Goal: Information Seeking & Learning: Check status

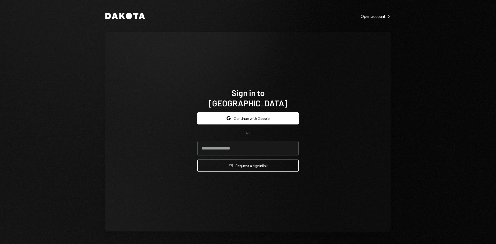
type input "**********"
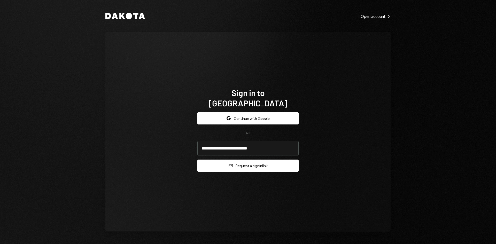
click at [244, 162] on button "Email Request a sign in link" at bounding box center [248, 166] width 101 height 12
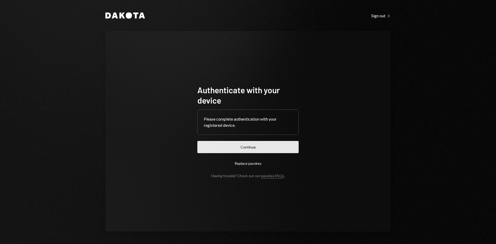
click at [284, 146] on button "Continue" at bounding box center [248, 147] width 101 height 12
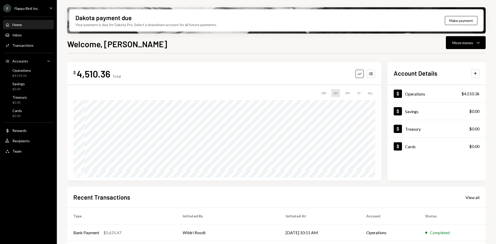
click at [36, 10] on div "Flappy Bird Inc." at bounding box center [26, 8] width 24 height 4
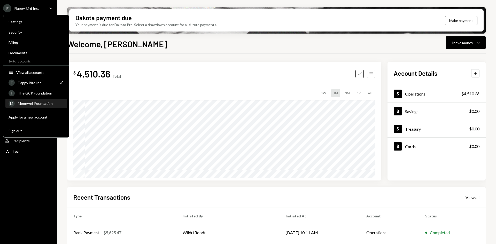
click at [37, 105] on div "Moonwell Foundation" at bounding box center [41, 103] width 46 height 4
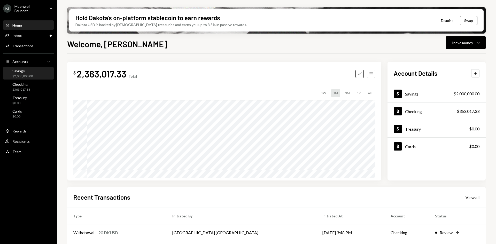
click at [21, 74] on div "$2,000,000.00" at bounding box center [22, 76] width 20 height 4
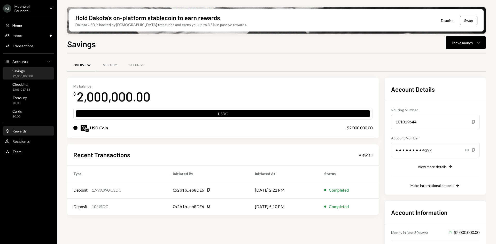
click at [40, 132] on div "Dollar Rewards" at bounding box center [28, 131] width 47 height 5
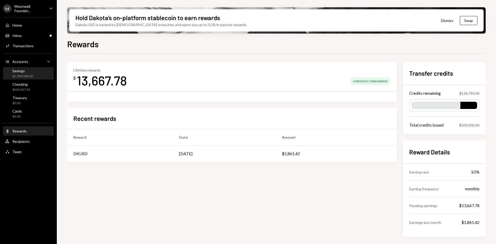
click at [38, 77] on div "Savings $2,000,000.00" at bounding box center [28, 74] width 47 height 10
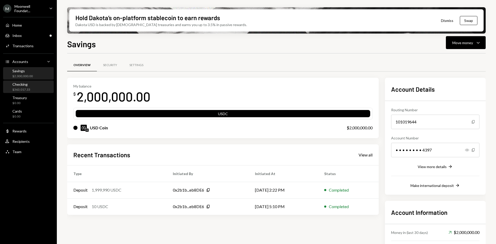
click at [35, 90] on div "Checking $363,017.33" at bounding box center [28, 87] width 47 height 10
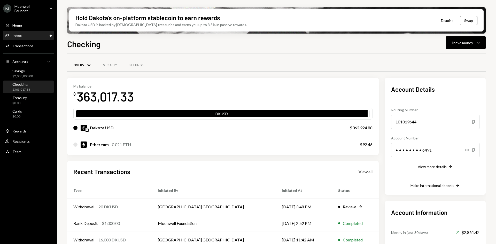
click at [43, 35] on div "Inbox Inbox" at bounding box center [28, 35] width 47 height 5
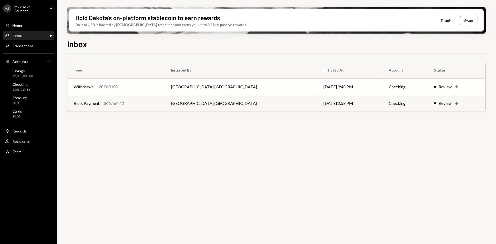
click at [334, 86] on td "[DATE] 3:48 PM" at bounding box center [350, 87] width 65 height 17
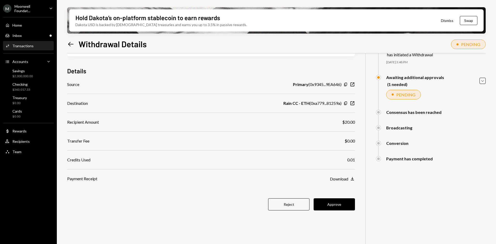
scroll to position [41, 0]
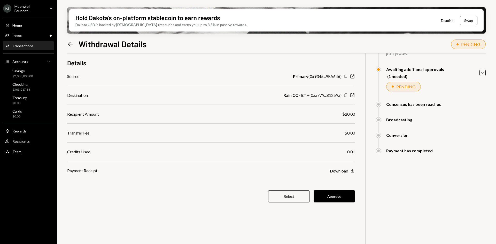
drag, startPoint x: 346, startPoint y: 95, endPoint x: 333, endPoint y: 100, distance: 14.0
click at [346, 95] on icon "Copy" at bounding box center [346, 95] width 4 height 4
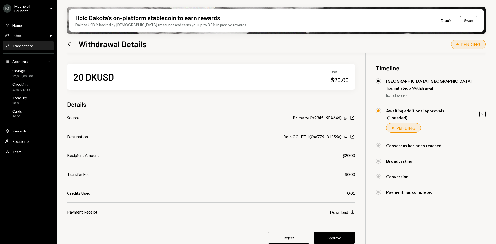
scroll to position [41, 0]
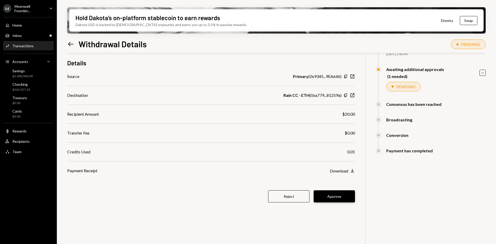
click at [339, 198] on button "Approve" at bounding box center [334, 197] width 41 height 12
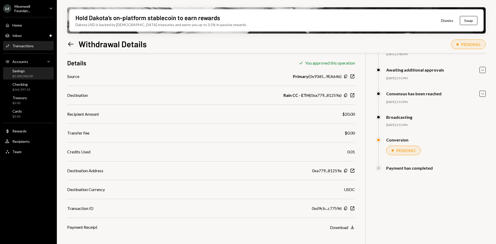
click at [31, 74] on div "$2,000,000.00" at bounding box center [22, 76] width 20 height 4
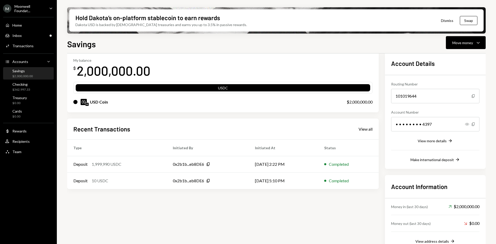
scroll to position [37, 0]
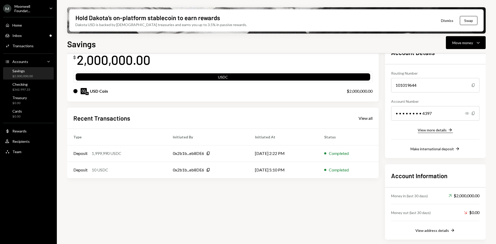
click at [438, 132] on div "View more details" at bounding box center [432, 130] width 29 height 4
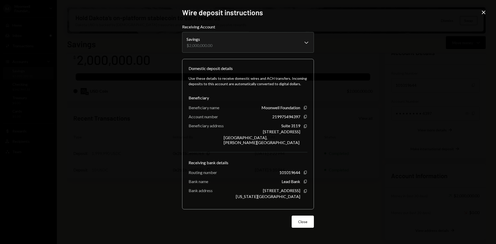
click at [485, 11] on icon at bounding box center [484, 13] width 4 height 4
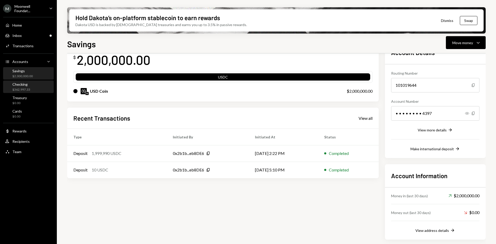
click at [35, 87] on div "Checking $362,997.33" at bounding box center [28, 87] width 47 height 10
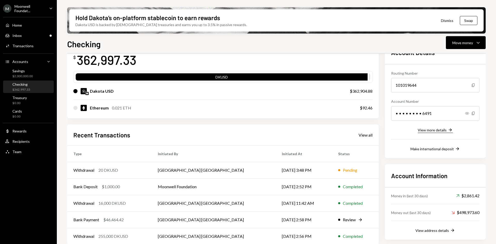
click at [439, 131] on div "View more details" at bounding box center [432, 130] width 29 height 4
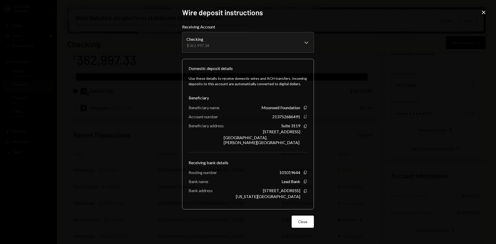
click at [306, 119] on icon "Copy" at bounding box center [306, 117] width 4 height 4
click at [420, 67] on div "**********" at bounding box center [248, 122] width 496 height 244
click at [398, 105] on div "**********" at bounding box center [248, 122] width 496 height 244
click at [364, 132] on div "**********" at bounding box center [248, 122] width 496 height 244
click at [483, 10] on icon "Close" at bounding box center [484, 12] width 6 height 6
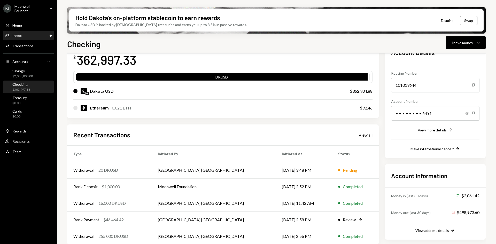
click at [40, 34] on div "Inbox Inbox" at bounding box center [28, 35] width 47 height 5
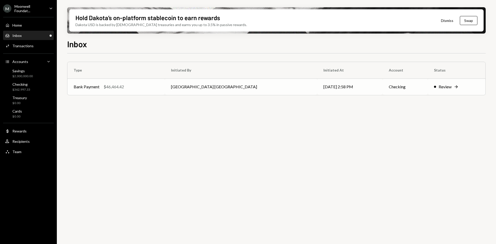
click at [119, 86] on div "$46,464.42" at bounding box center [114, 87] width 20 height 6
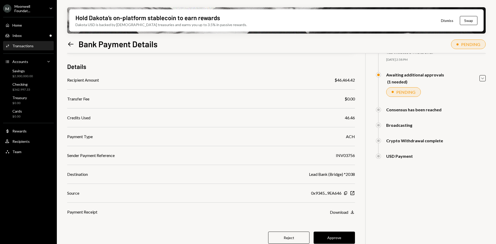
scroll to position [41, 0]
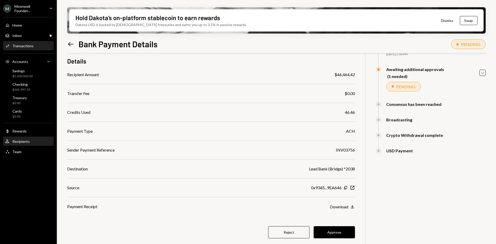
click at [27, 140] on div "Recipients" at bounding box center [20, 141] width 17 height 4
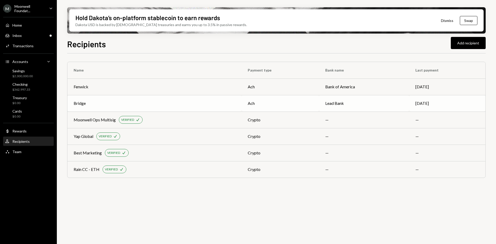
click at [82, 103] on div "Bridge" at bounding box center [80, 103] width 12 height 6
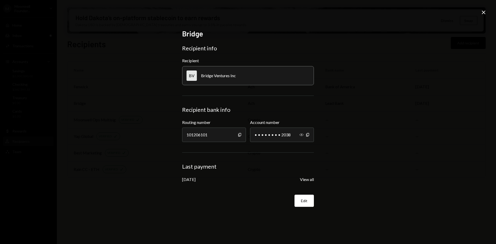
click at [300, 135] on icon "Show" at bounding box center [302, 135] width 4 height 4
click at [484, 12] on icon at bounding box center [484, 13] width 4 height 4
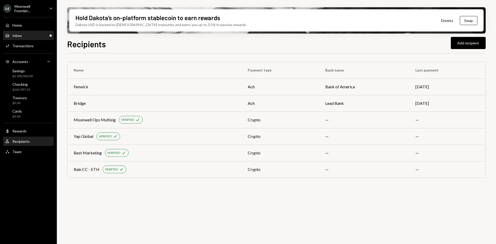
click at [37, 36] on div "Inbox Inbox" at bounding box center [28, 35] width 47 height 5
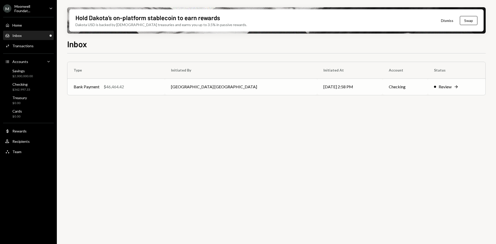
click at [242, 88] on td "[GEOGRAPHIC_DATA] [GEOGRAPHIC_DATA]" at bounding box center [241, 87] width 153 height 17
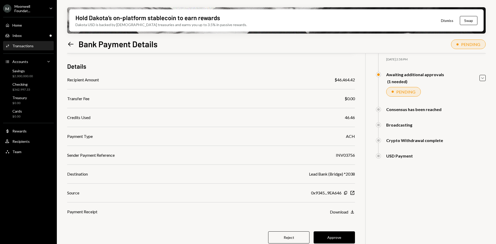
scroll to position [41, 0]
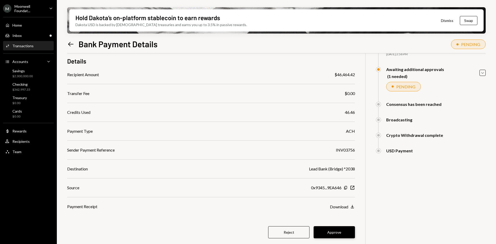
click at [336, 232] on button "Approve" at bounding box center [334, 233] width 41 height 12
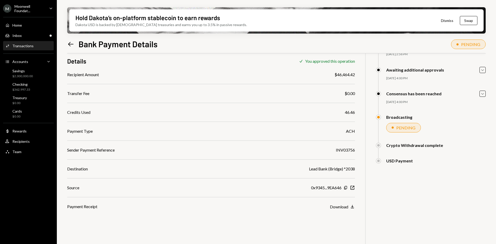
click at [71, 44] on icon "Left Arrow" at bounding box center [70, 44] width 7 height 7
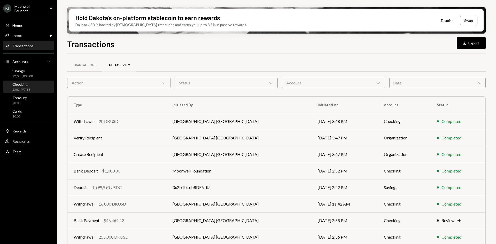
click at [29, 89] on div "$362,997.33" at bounding box center [21, 90] width 18 height 4
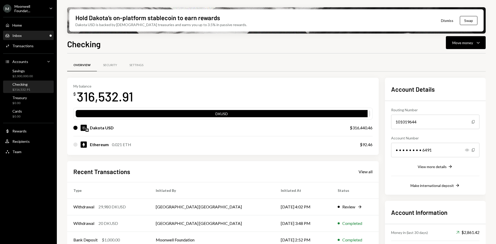
click at [21, 36] on div "Inbox" at bounding box center [16, 35] width 9 height 4
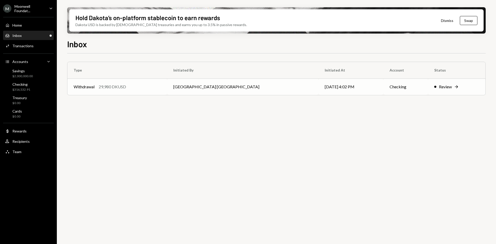
click at [439, 88] on div "Review" at bounding box center [445, 87] width 13 height 6
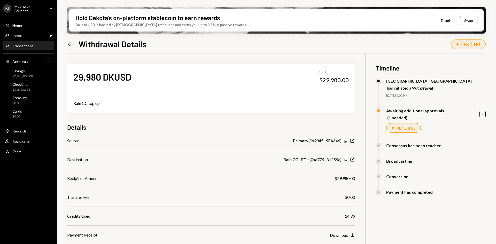
click at [346, 160] on icon "Copy" at bounding box center [346, 160] width 4 height 4
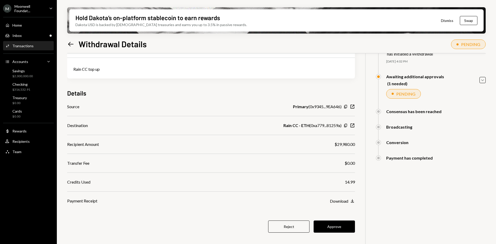
scroll to position [41, 0]
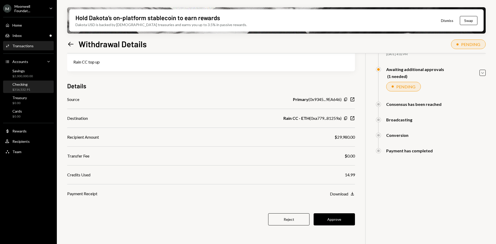
click at [28, 88] on div "$316,532.91" at bounding box center [21, 90] width 18 height 4
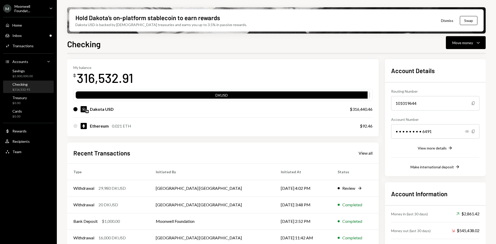
scroll to position [42, 0]
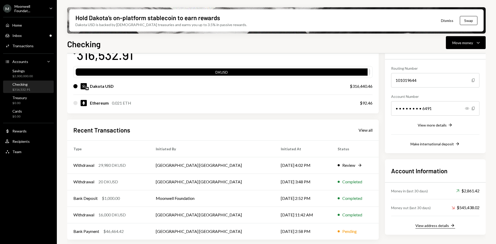
click at [430, 225] on div "View address details" at bounding box center [433, 226] width 34 height 4
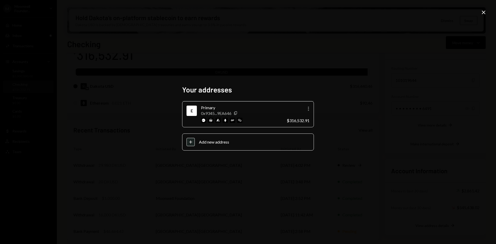
click at [485, 12] on icon "Close" at bounding box center [484, 12] width 6 height 6
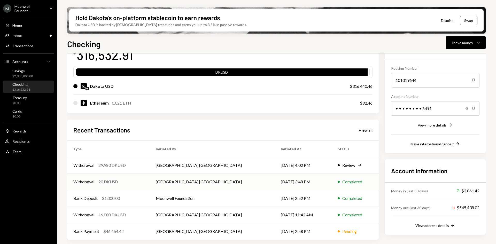
click at [109, 182] on div "20 DKUSD" at bounding box center [109, 182] width 20 height 6
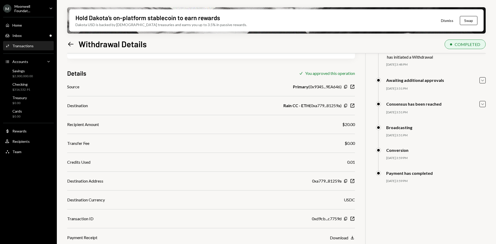
scroll to position [41, 0]
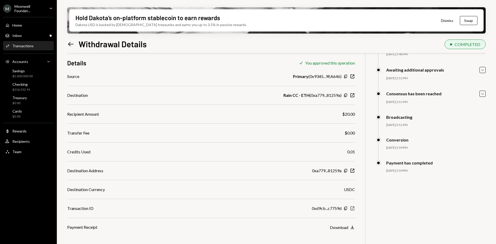
click at [353, 210] on icon "New Window" at bounding box center [352, 208] width 5 height 5
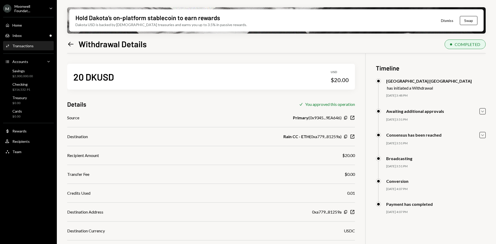
scroll to position [41, 0]
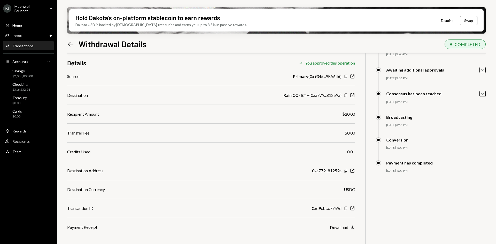
click at [70, 44] on icon at bounding box center [70, 44] width 5 height 4
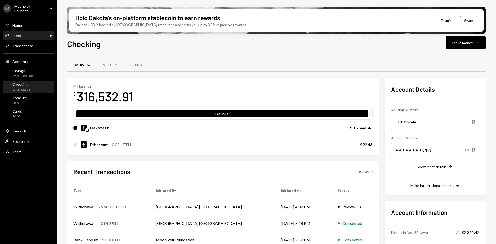
click at [42, 36] on div "Inbox Inbox" at bounding box center [28, 35] width 47 height 5
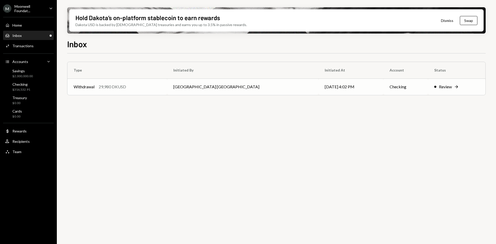
click at [147, 90] on div "Withdrawal 29,980 DKUSD" at bounding box center [117, 87] width 87 height 6
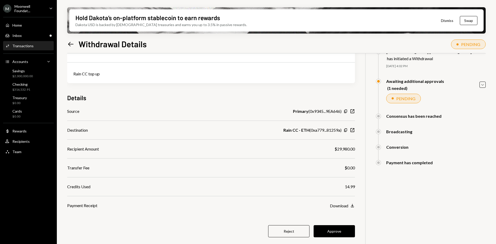
scroll to position [41, 0]
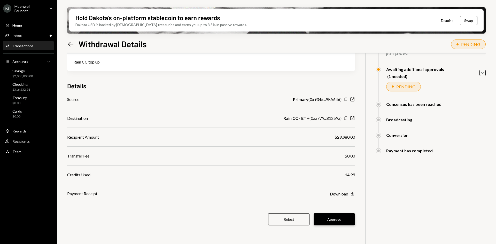
click at [332, 215] on button "Approve" at bounding box center [334, 220] width 41 height 12
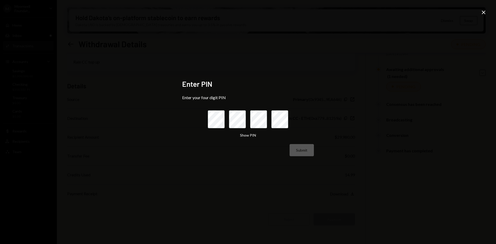
click at [484, 10] on icon "Close" at bounding box center [484, 12] width 6 height 6
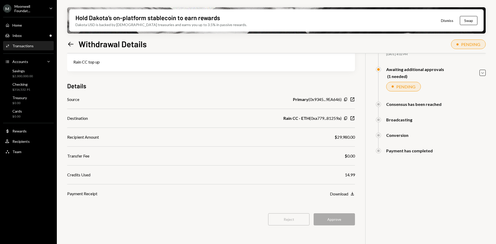
click at [243, 197] on div "Payment Receipt Download Download" at bounding box center [211, 194] width 288 height 6
click at [70, 44] on icon "Left Arrow" at bounding box center [70, 44] width 7 height 7
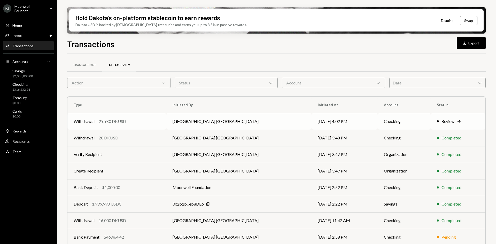
click at [249, 121] on td "[GEOGRAPHIC_DATA] [GEOGRAPHIC_DATA]" at bounding box center [239, 121] width 145 height 17
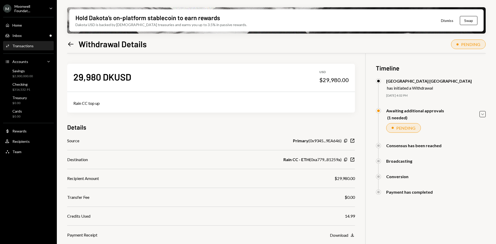
scroll to position [41, 0]
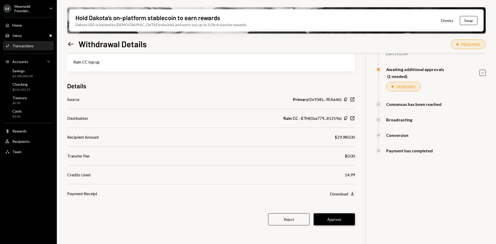
click at [337, 223] on button "Approve" at bounding box center [334, 220] width 41 height 12
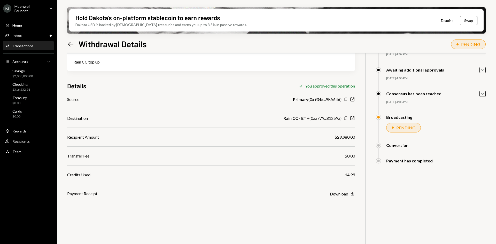
click at [71, 42] on icon "Left Arrow" at bounding box center [70, 44] width 7 height 7
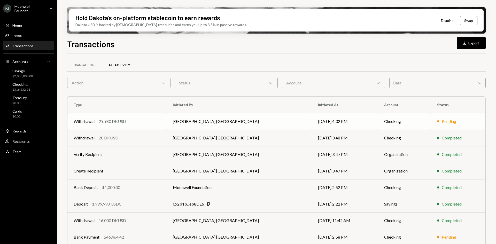
click at [137, 123] on div "Withdrawal 29,980 DKUSD" at bounding box center [117, 121] width 87 height 6
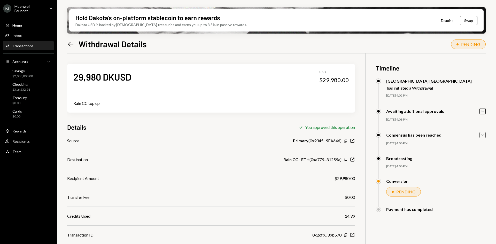
click at [483, 137] on icon "Caret Down" at bounding box center [483, 135] width 6 height 6
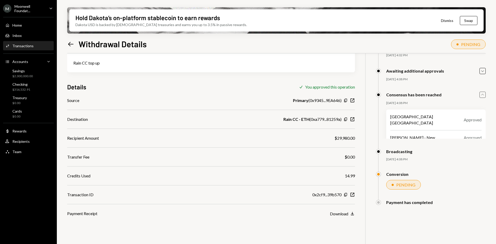
scroll to position [41, 0]
click at [25, 88] on div "$316,532.91" at bounding box center [21, 90] width 18 height 4
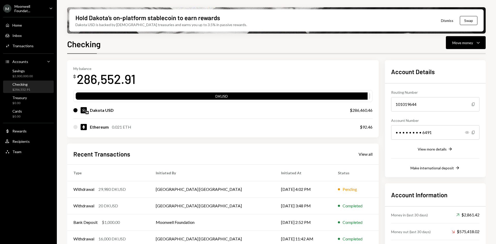
scroll to position [26, 0]
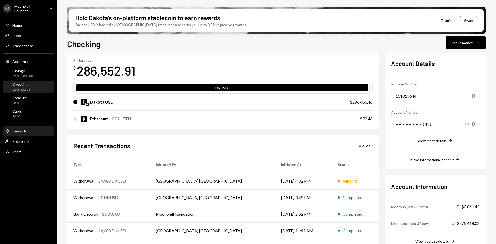
click at [24, 132] on div "Rewards" at bounding box center [19, 131] width 14 height 4
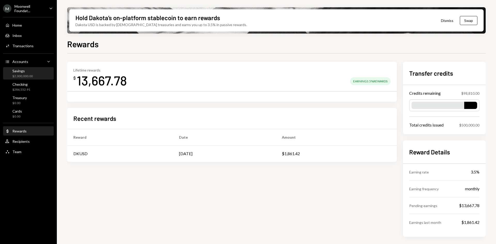
click at [32, 74] on div "$2,000,000.00" at bounding box center [22, 76] width 20 height 4
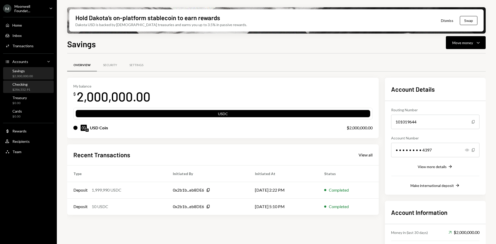
click at [29, 89] on div "$286,552.91" at bounding box center [21, 90] width 18 height 4
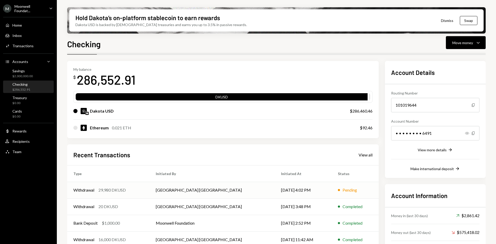
scroll to position [26, 0]
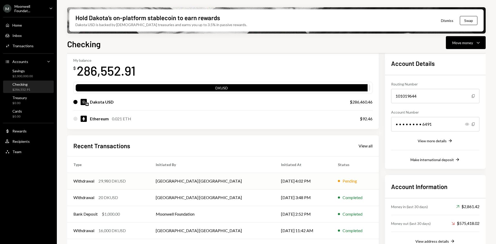
click at [275, 181] on td "[DATE] 4:02 PM" at bounding box center [303, 181] width 57 height 17
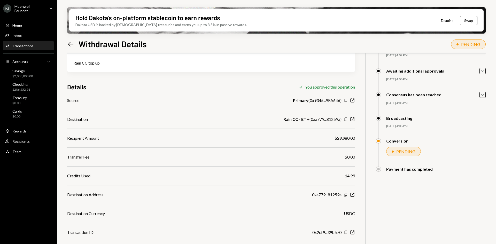
scroll to position [41, 0]
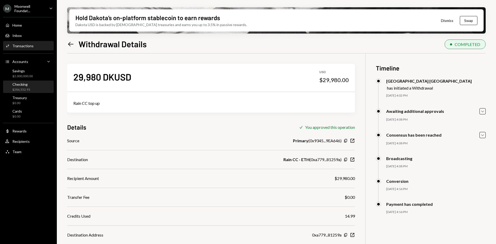
click at [28, 89] on div "$286,552.91" at bounding box center [21, 90] width 18 height 4
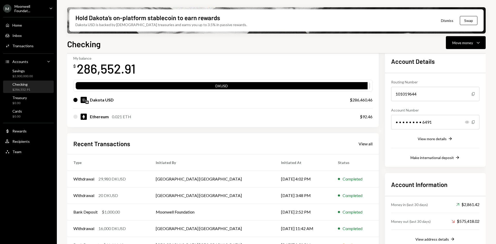
scroll to position [16, 0]
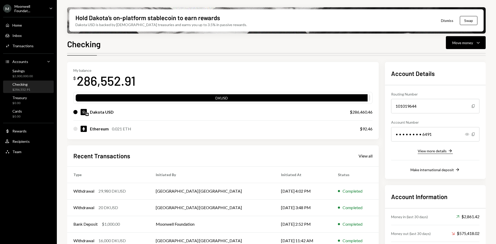
click at [440, 151] on div "View more details" at bounding box center [432, 151] width 29 height 4
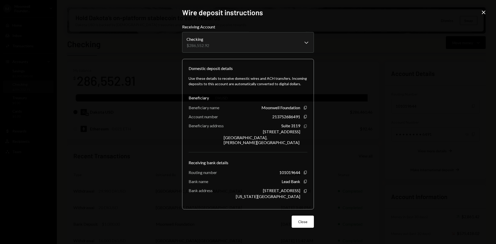
click at [305, 128] on icon "button" at bounding box center [305, 126] width 3 height 3
